Goal: Find specific page/section: Find specific page/section

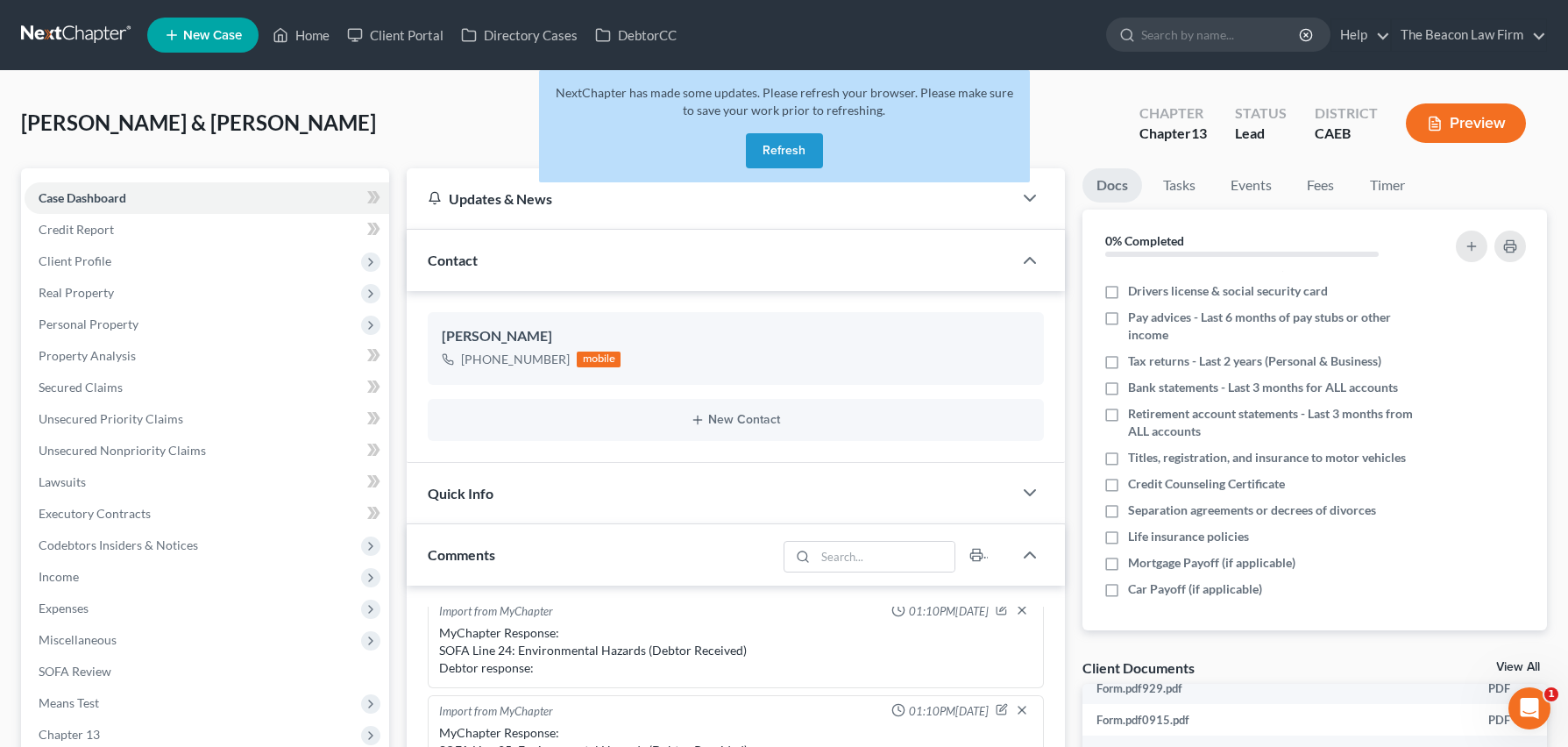
click at [72, 40] on link at bounding box center [76, 34] width 112 height 31
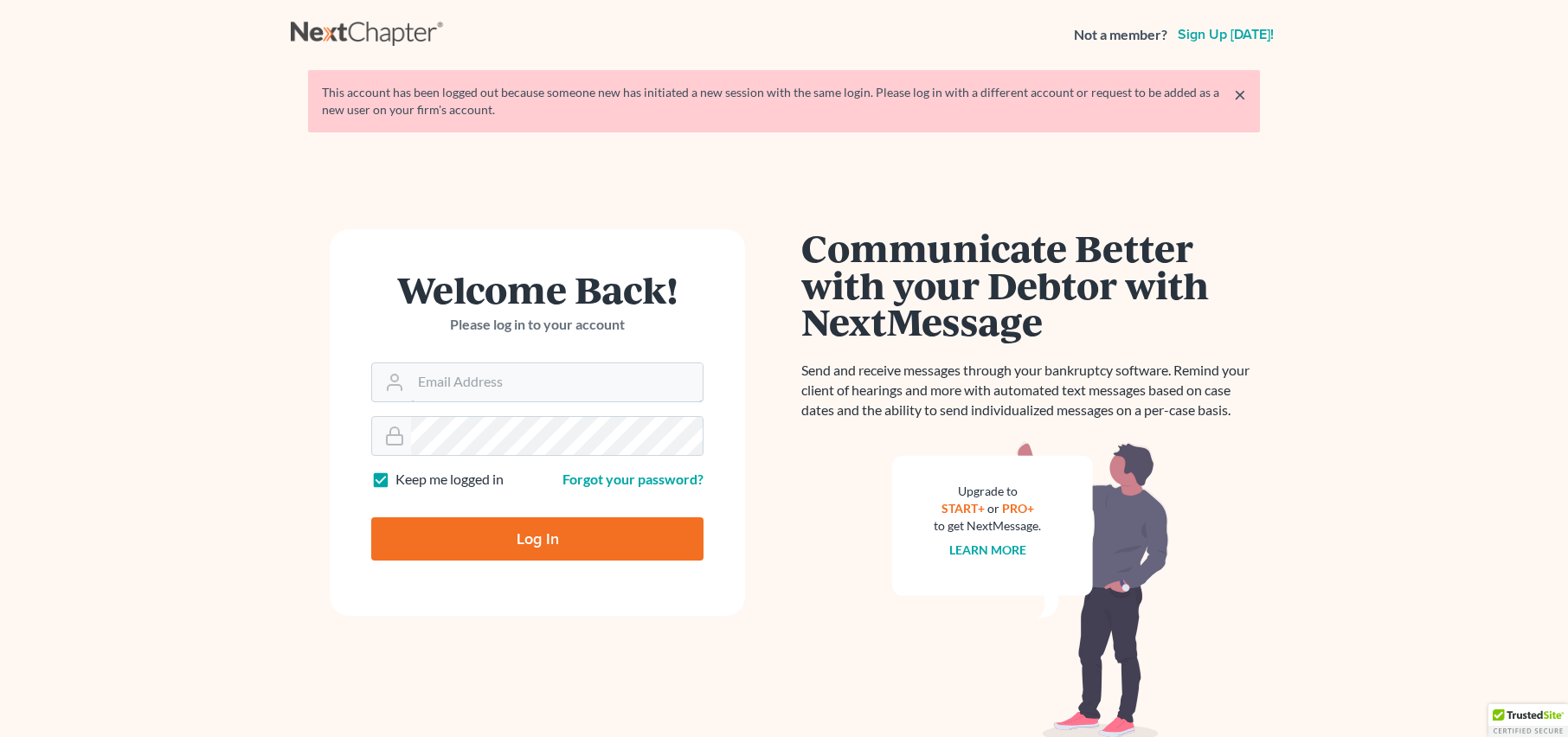
type input "[EMAIL_ADDRESS][DOMAIN_NAME]"
click at [554, 533] on input "Log In" at bounding box center [537, 538] width 332 height 43
type input "Thinking..."
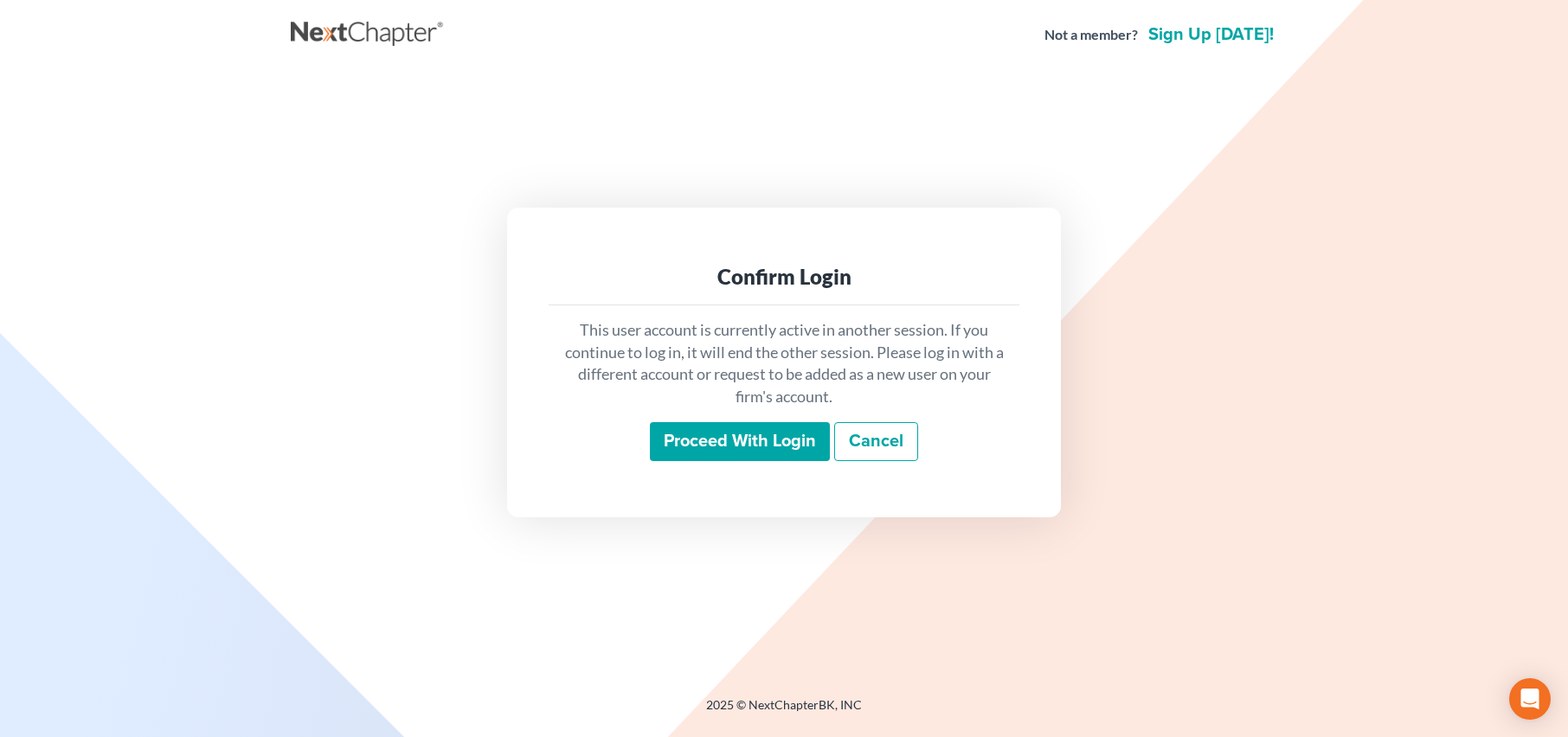
click at [757, 454] on input "Proceed with login" at bounding box center [739, 442] width 180 height 40
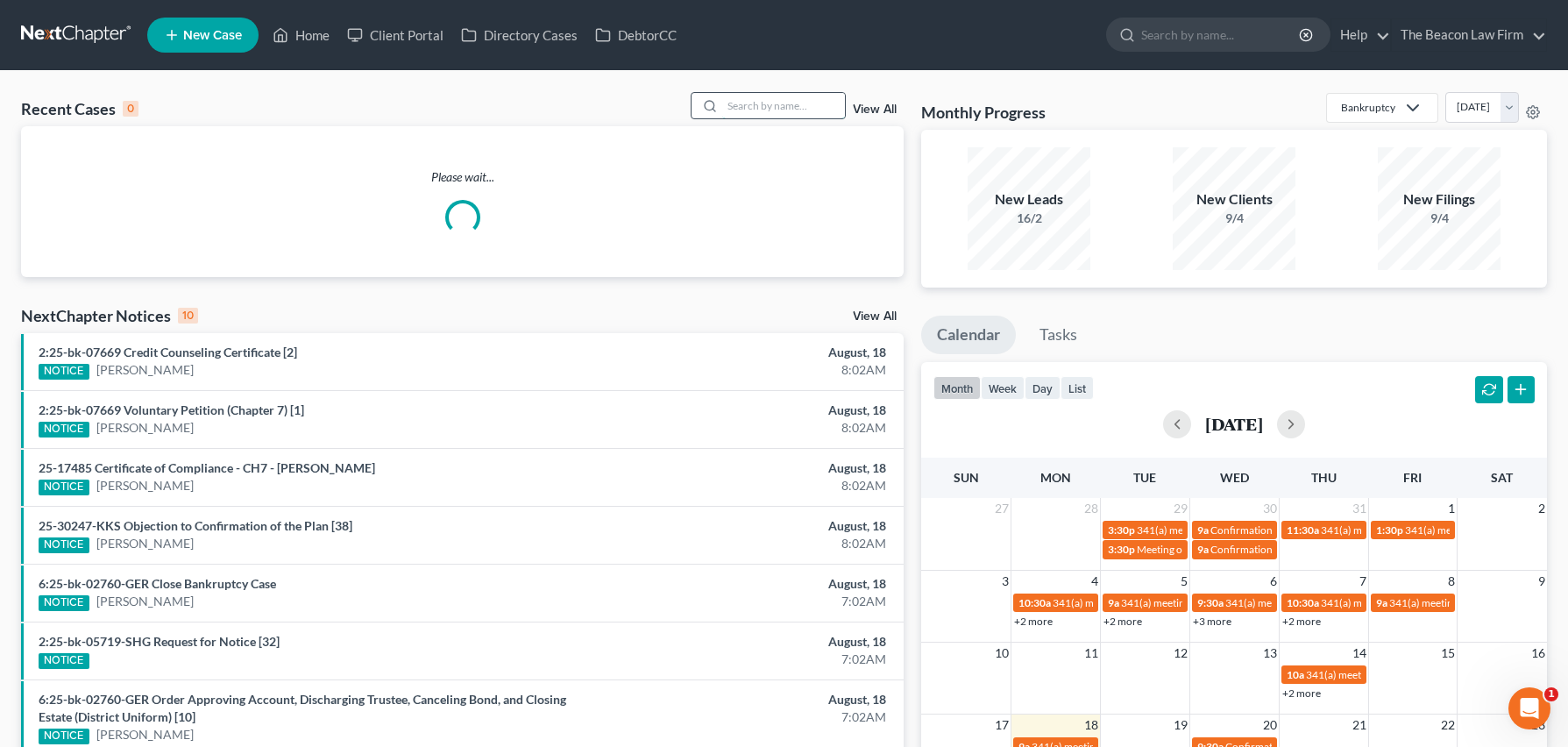
click at [763, 107] on input "search" at bounding box center [783, 105] width 122 height 25
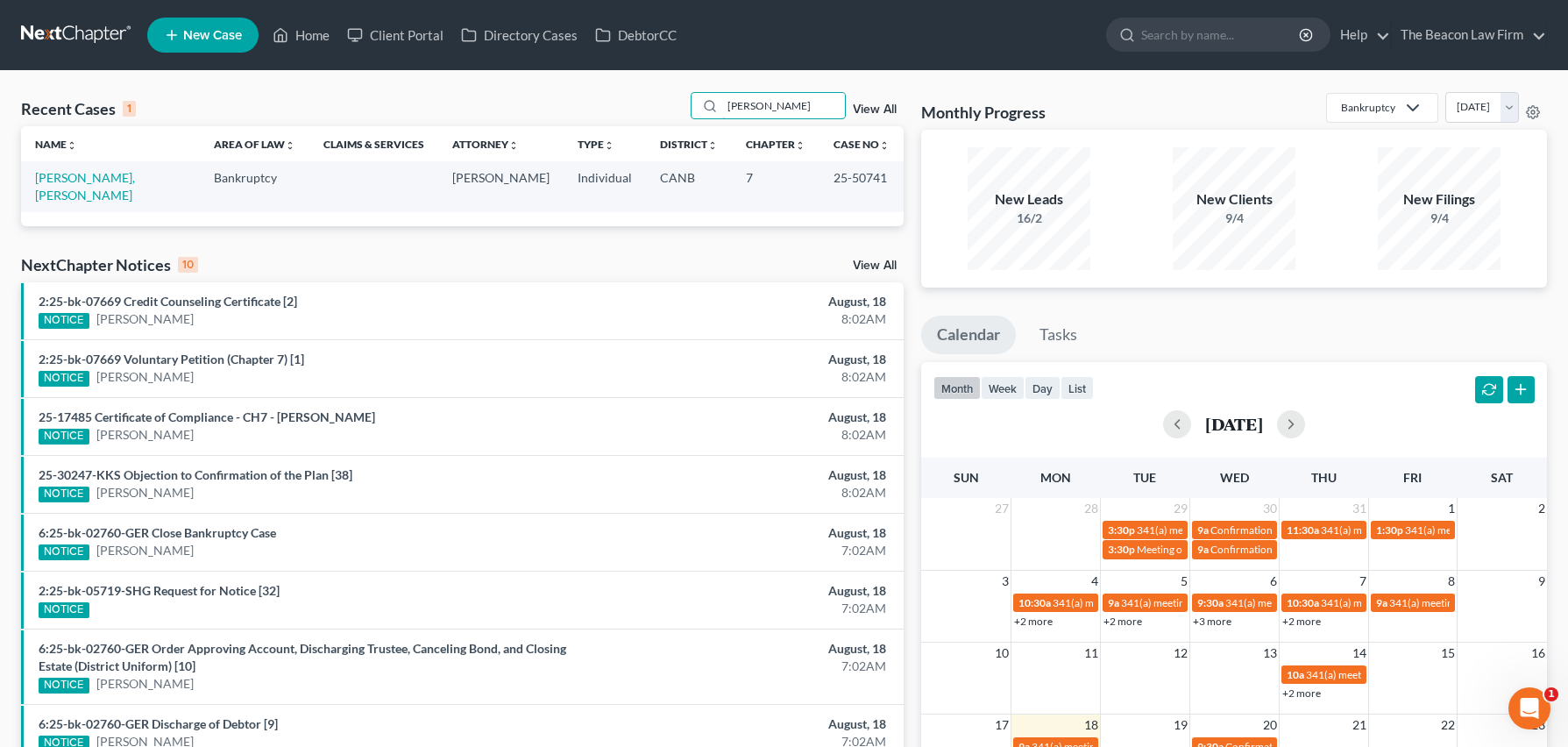
drag, startPoint x: 762, startPoint y: 110, endPoint x: 597, endPoint y: 109, distance: 165.0
click at [597, 109] on div "Recent Cases 1 [PERSON_NAME] View All" at bounding box center [462, 109] width 883 height 34
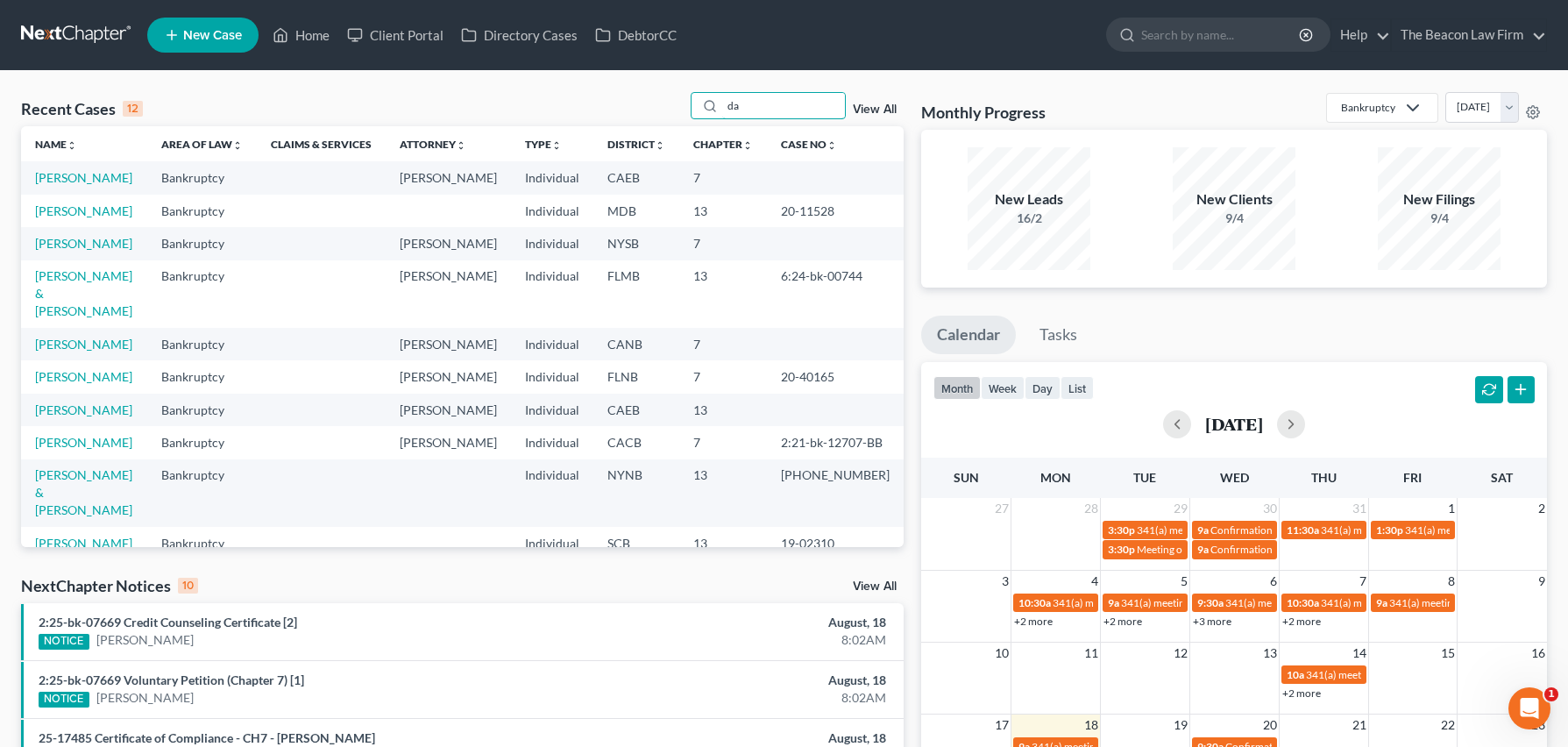
type input "d"
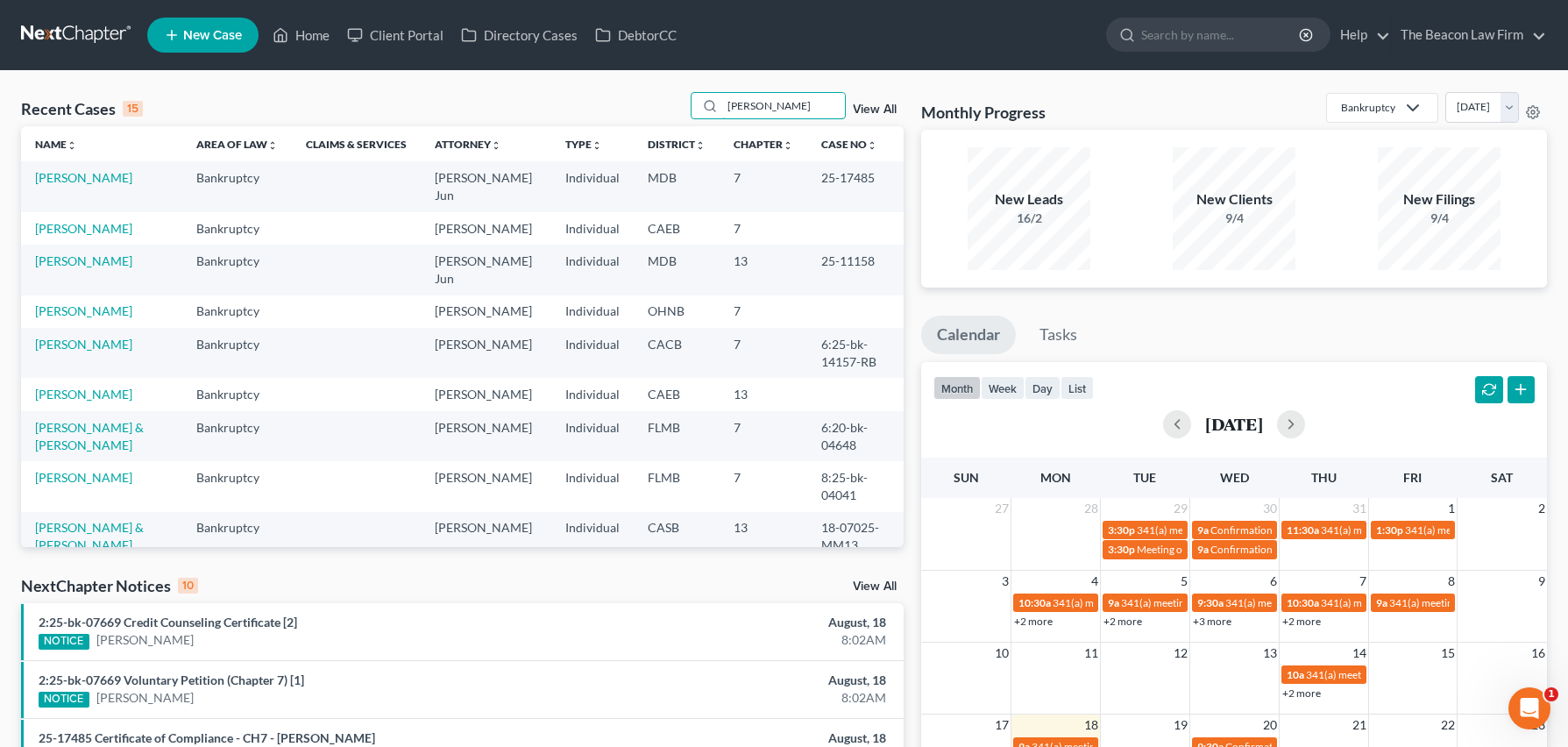
drag, startPoint x: 788, startPoint y: 106, endPoint x: 637, endPoint y: 108, distance: 151.0
click at [638, 108] on div "Recent Cases 15 [PERSON_NAME] View All" at bounding box center [462, 109] width 883 height 34
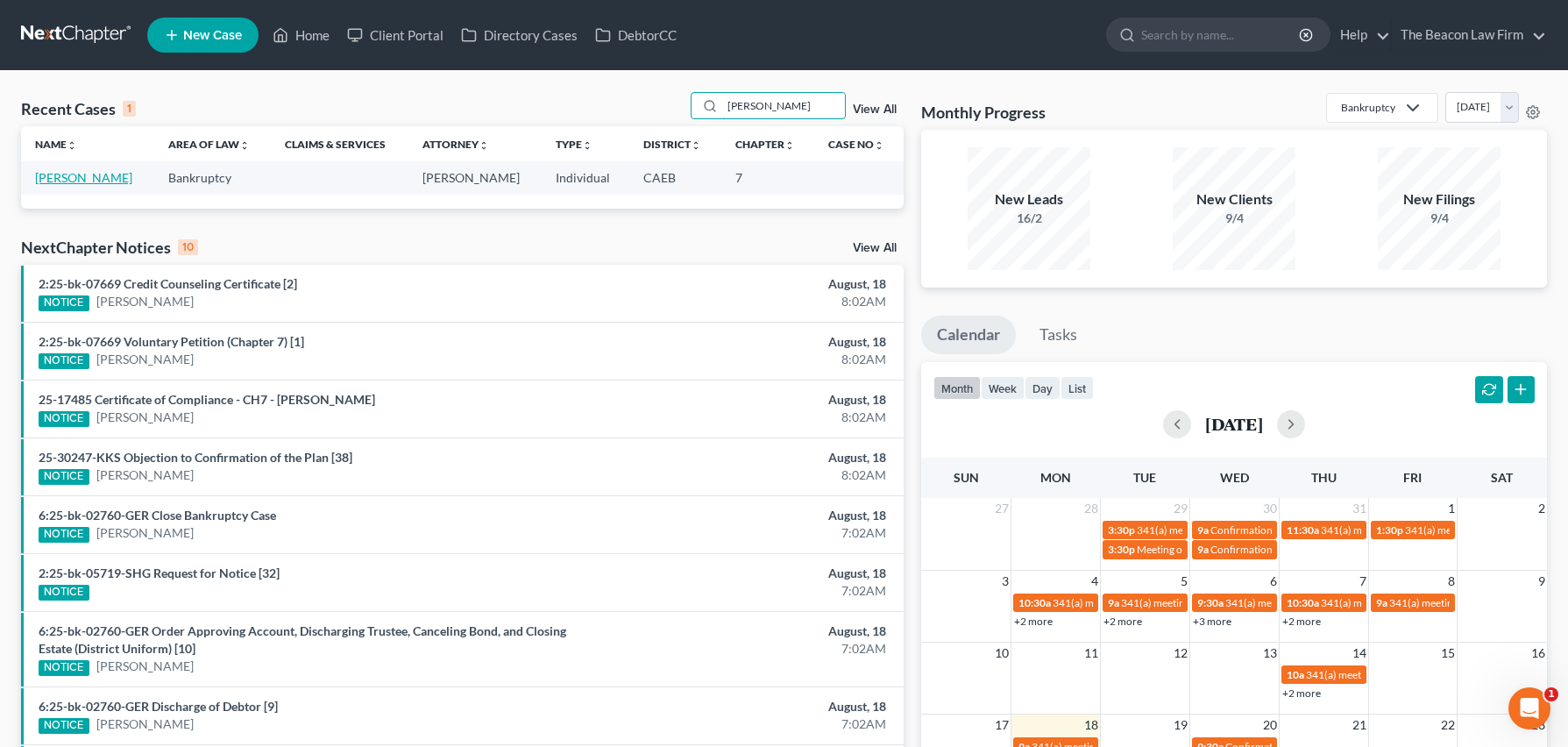
type input "[PERSON_NAME]"
click at [80, 173] on link "[PERSON_NAME]" at bounding box center [84, 177] width 97 height 15
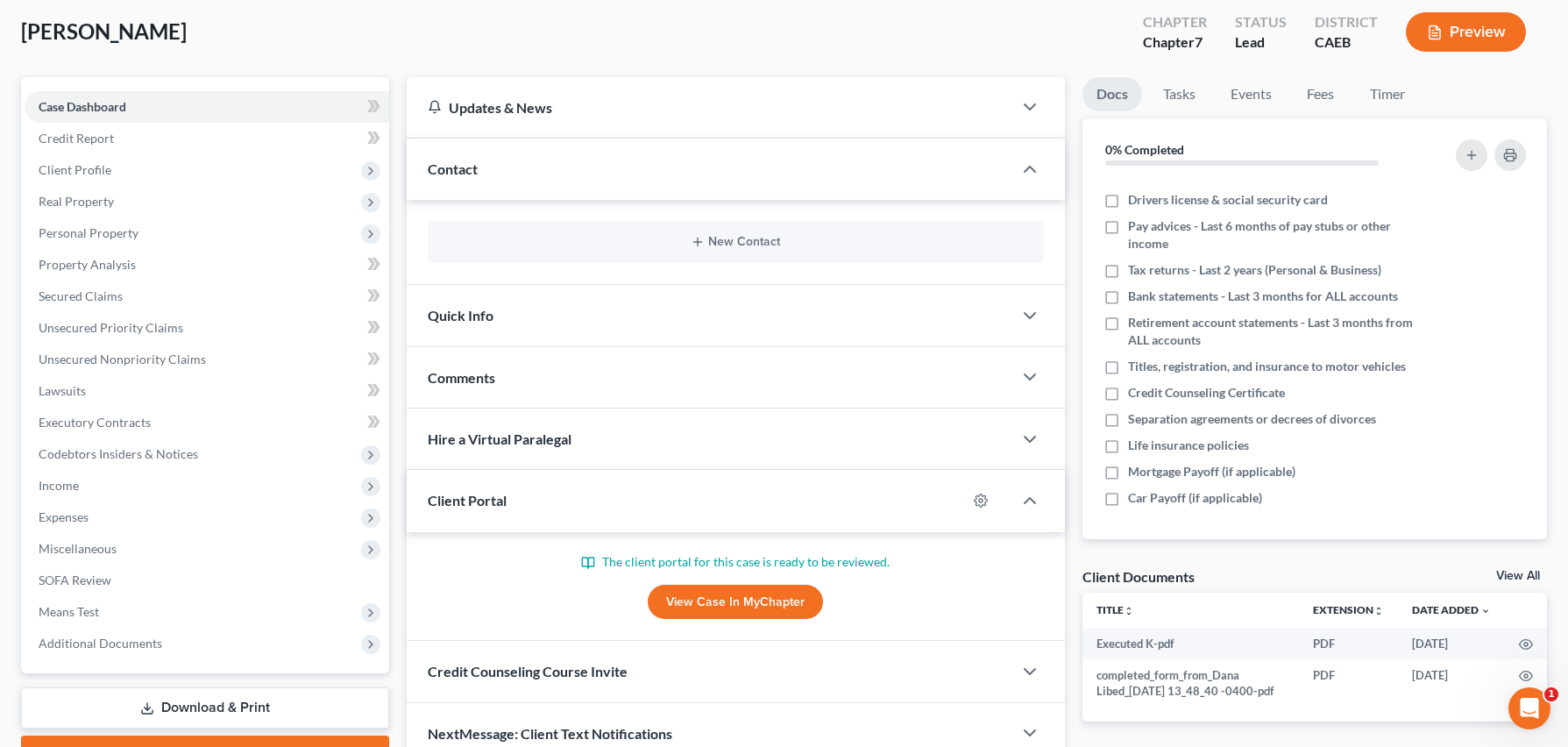
scroll to position [185, 0]
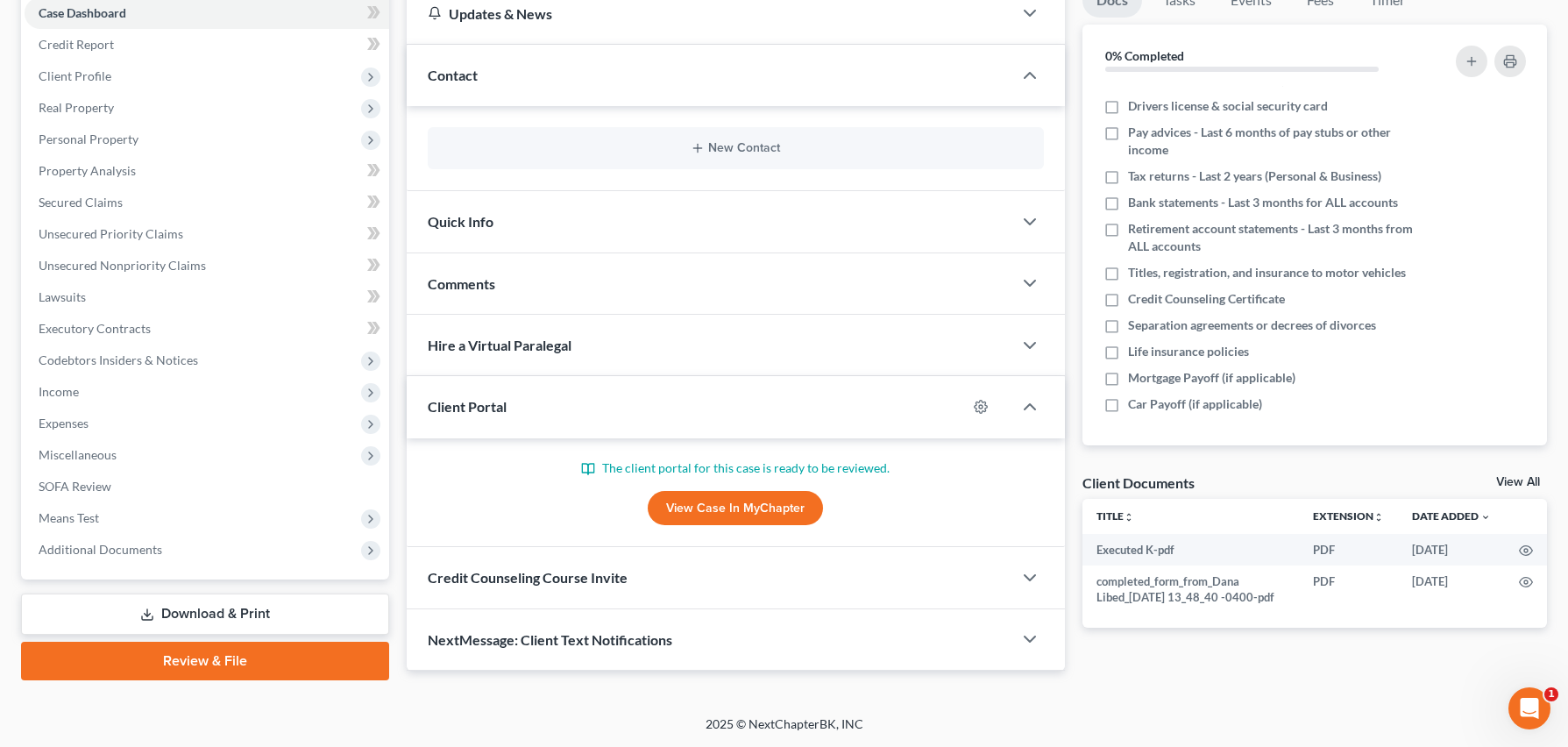
click at [741, 500] on link "View Case in MyChapter" at bounding box center [735, 508] width 175 height 35
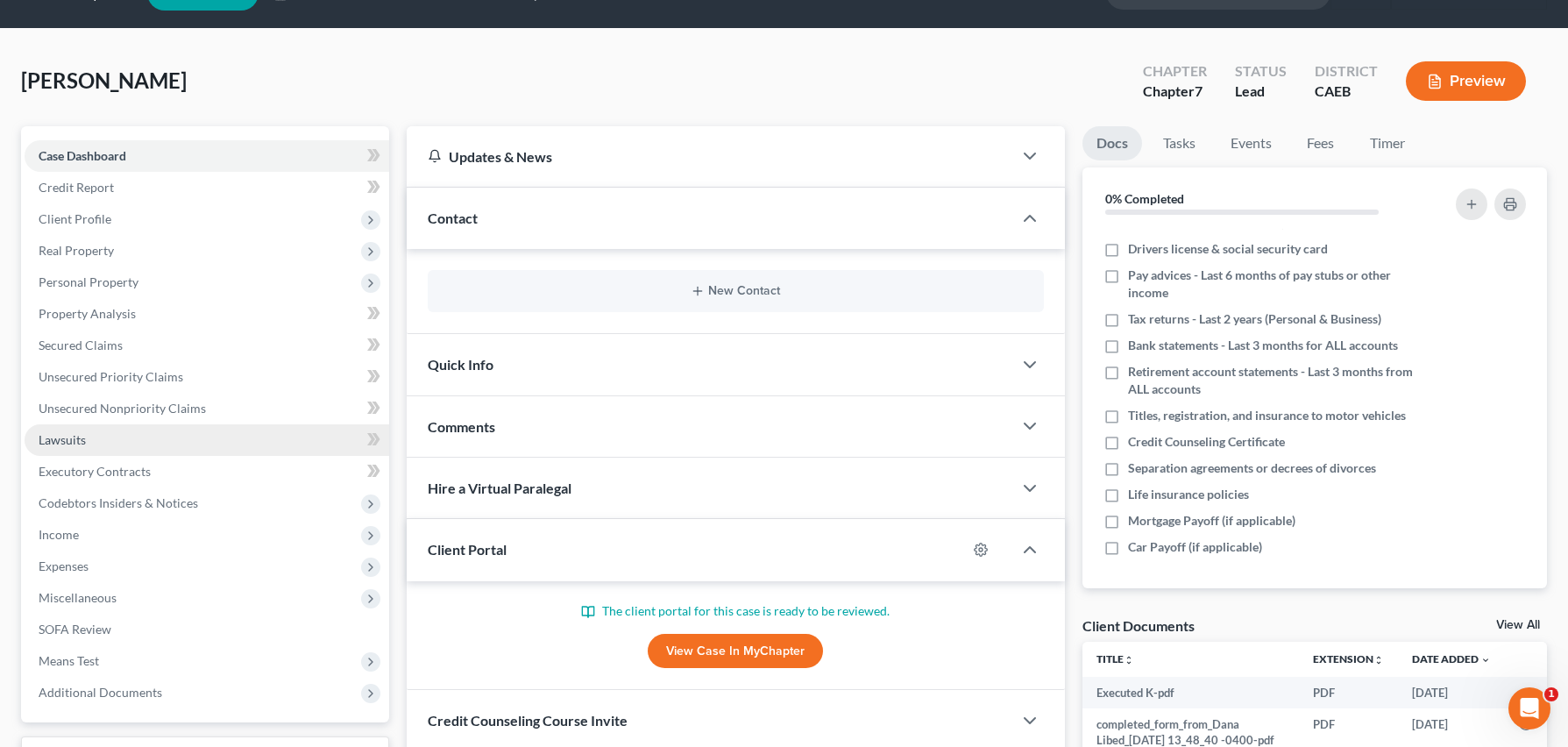
scroll to position [0, 0]
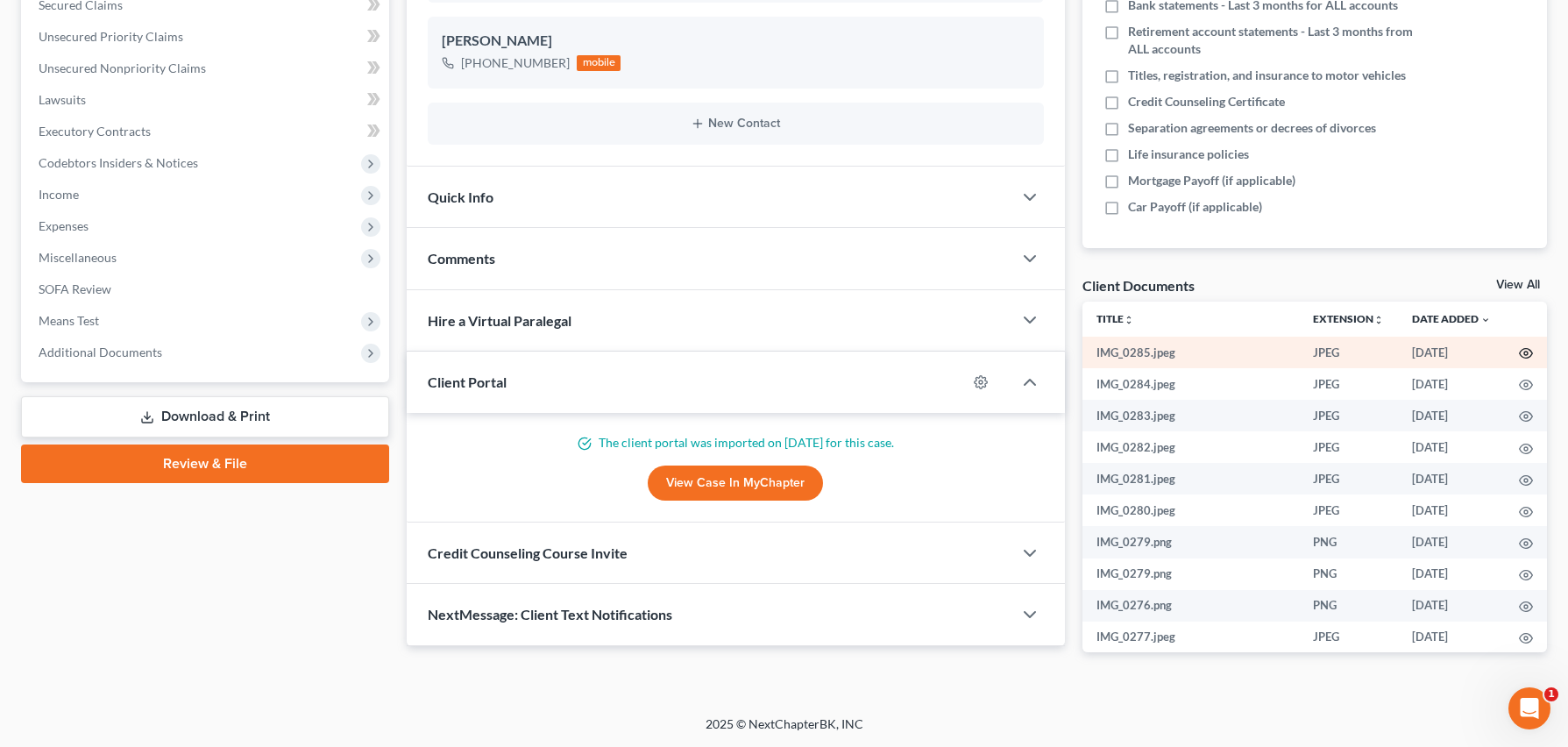
click at [1519, 353] on icon "button" at bounding box center [1527, 353] width 14 height 14
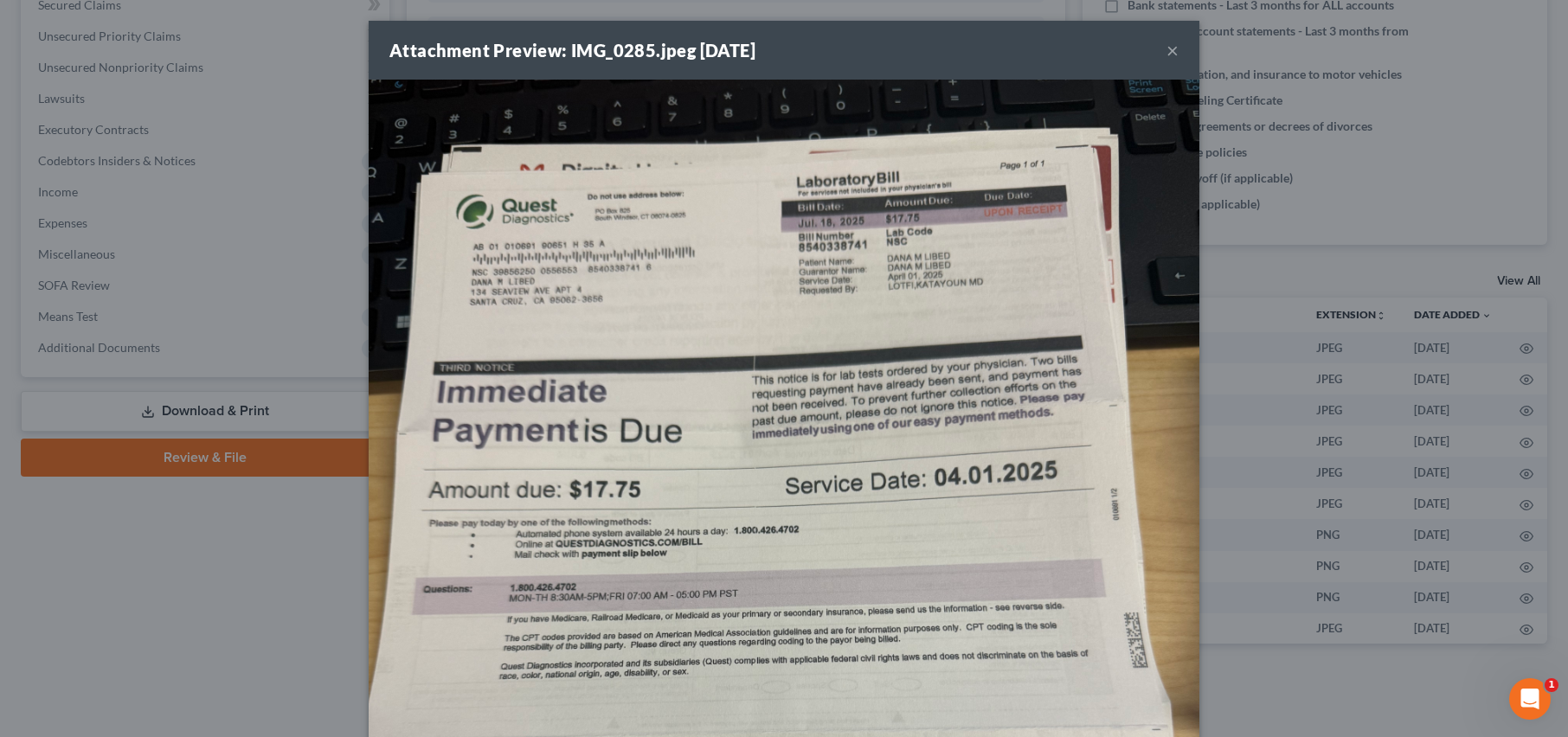
click at [1166, 56] on button "×" at bounding box center [1172, 50] width 12 height 20
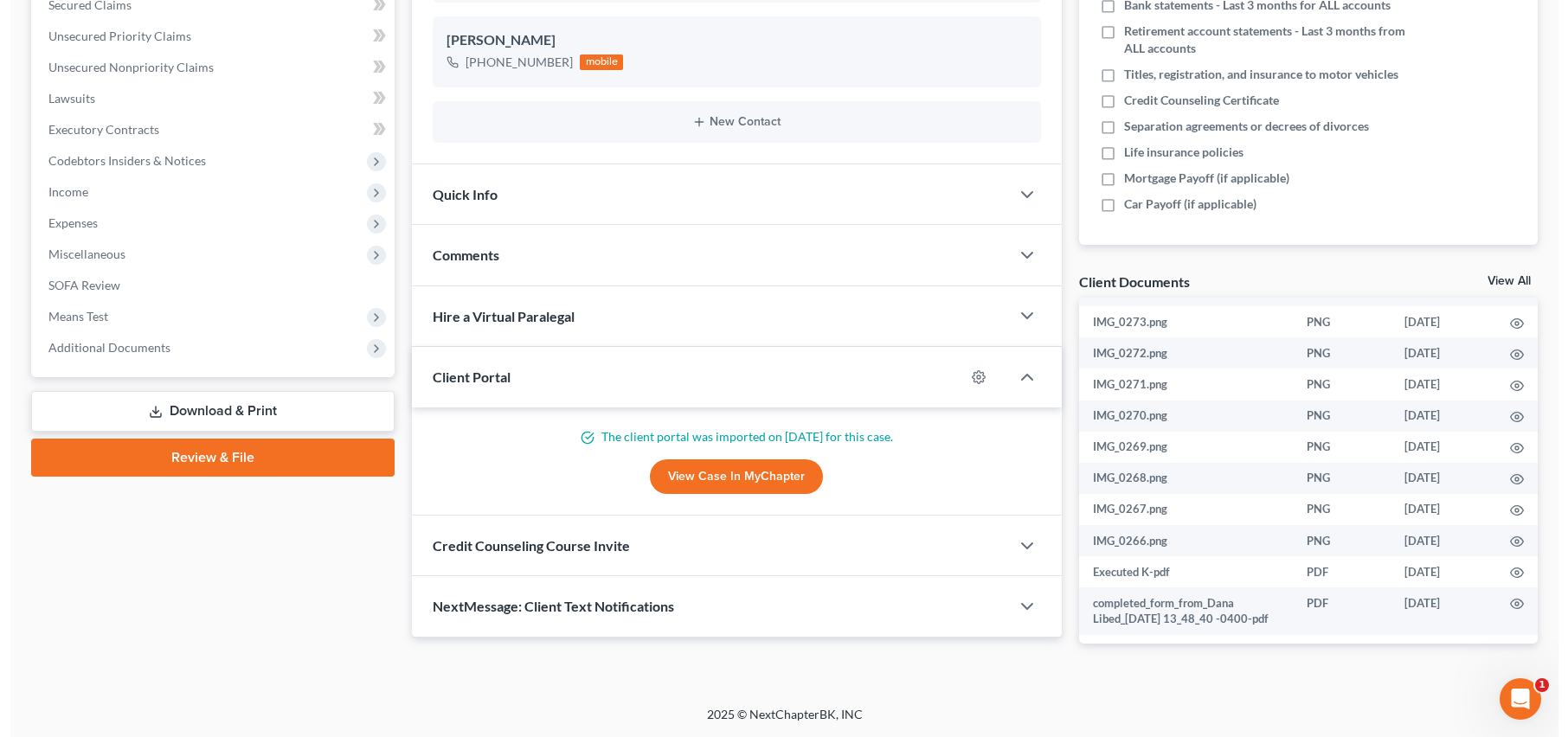
scroll to position [576, 0]
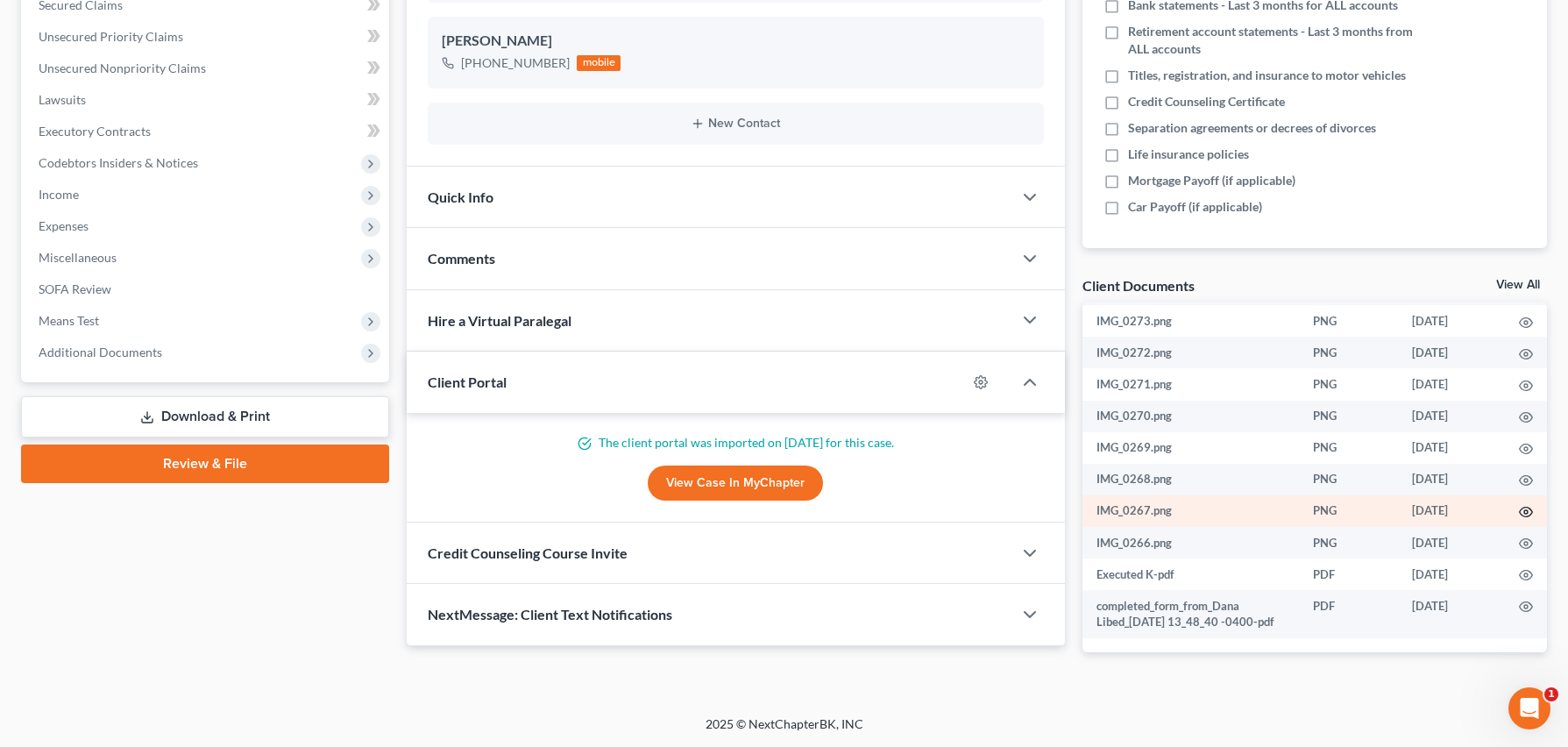
click at [1519, 505] on icon "button" at bounding box center [1527, 512] width 14 height 14
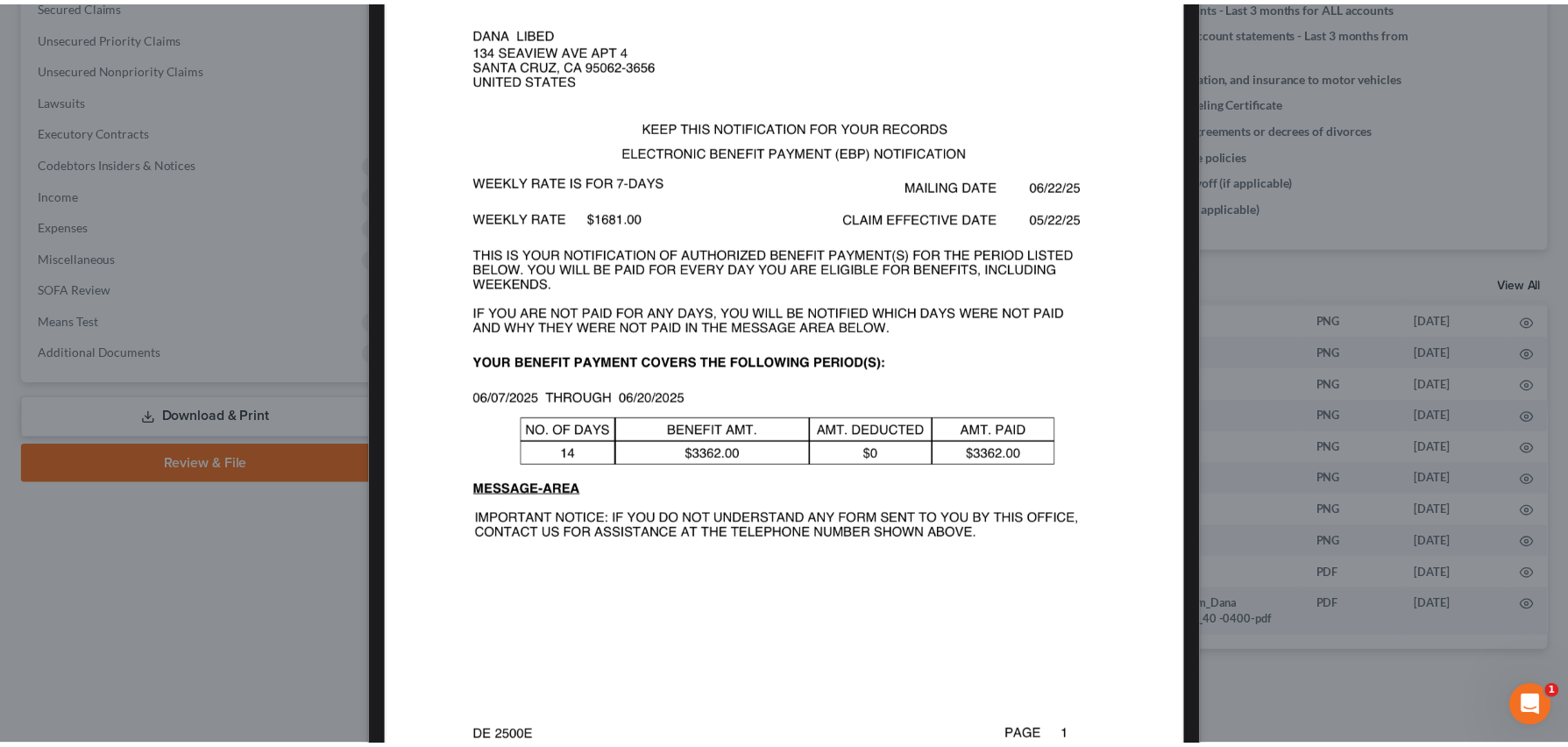
scroll to position [0, 0]
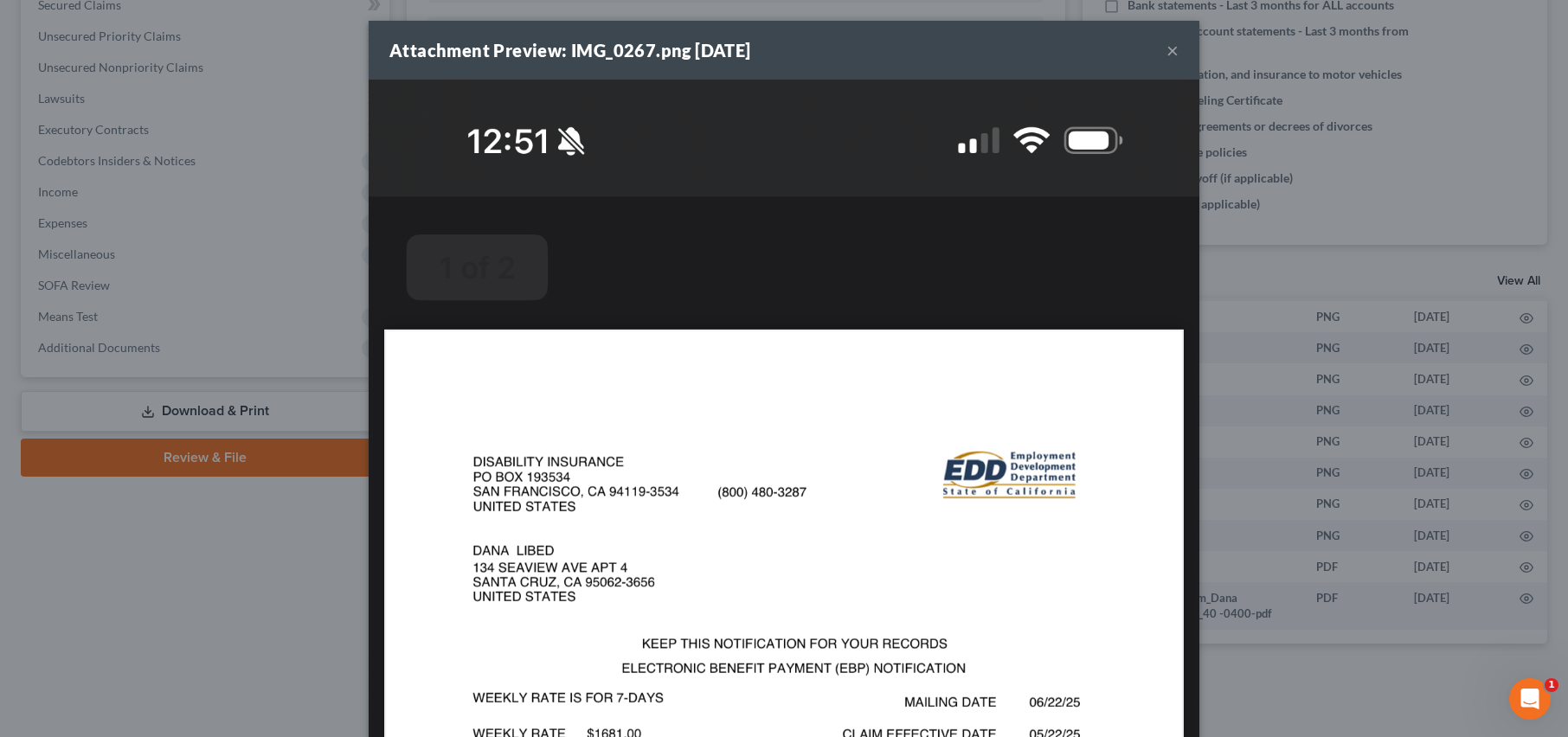
click at [1166, 54] on button "×" at bounding box center [1172, 50] width 12 height 20
